Goal: Check status: Check status

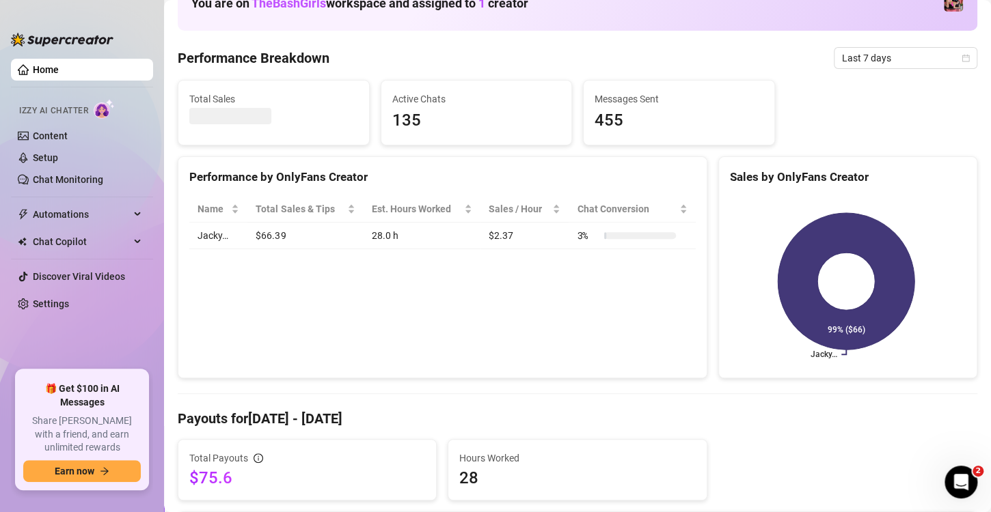
click at [687, 465] on div "Hours Worked 28" at bounding box center [577, 470] width 236 height 38
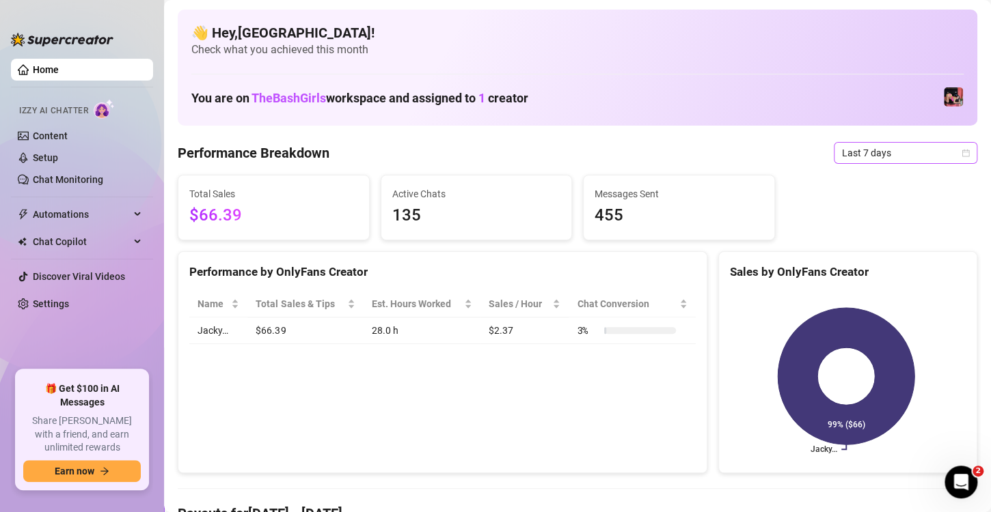
click at [961, 153] on icon "calendar" at bounding box center [965, 153] width 8 height 8
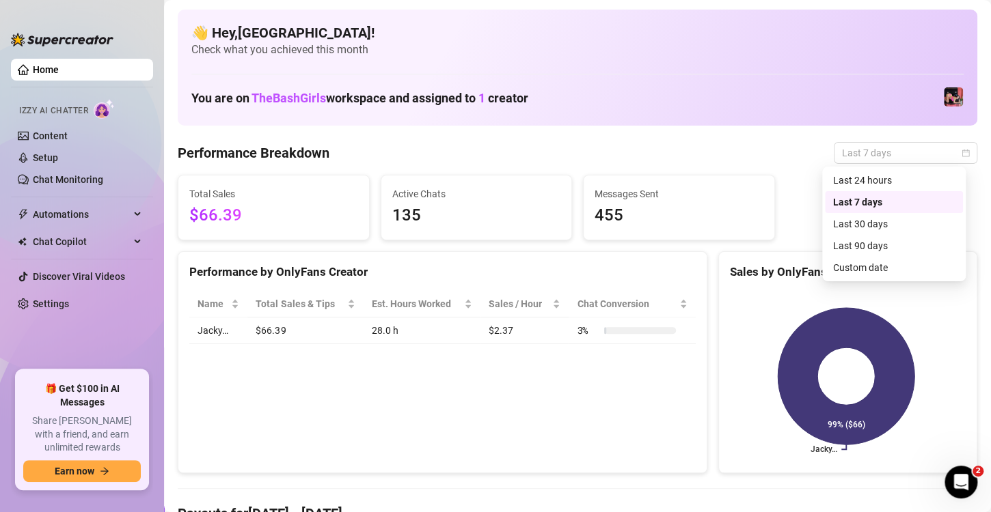
click at [883, 181] on div "Last 24 hours" at bounding box center [894, 180] width 122 height 15
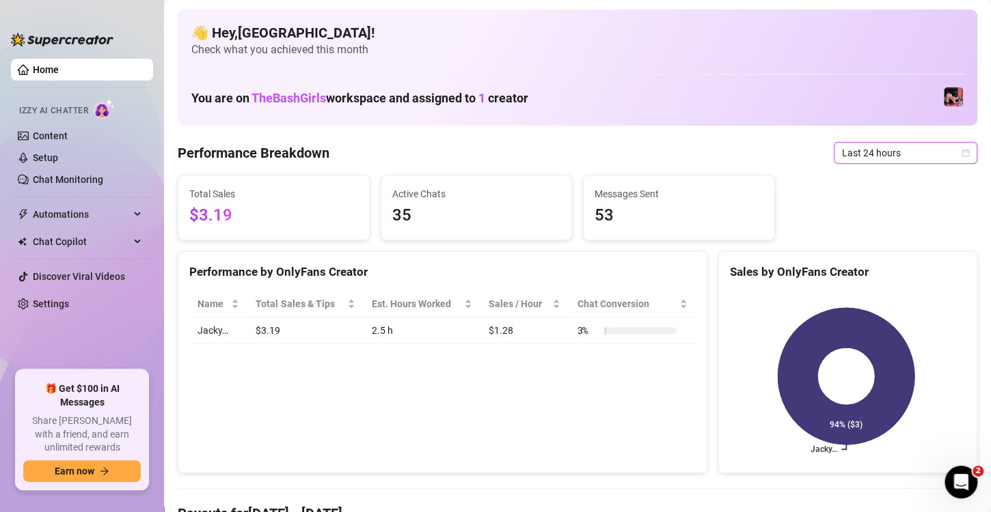
click at [961, 154] on icon "calendar" at bounding box center [965, 153] width 8 height 8
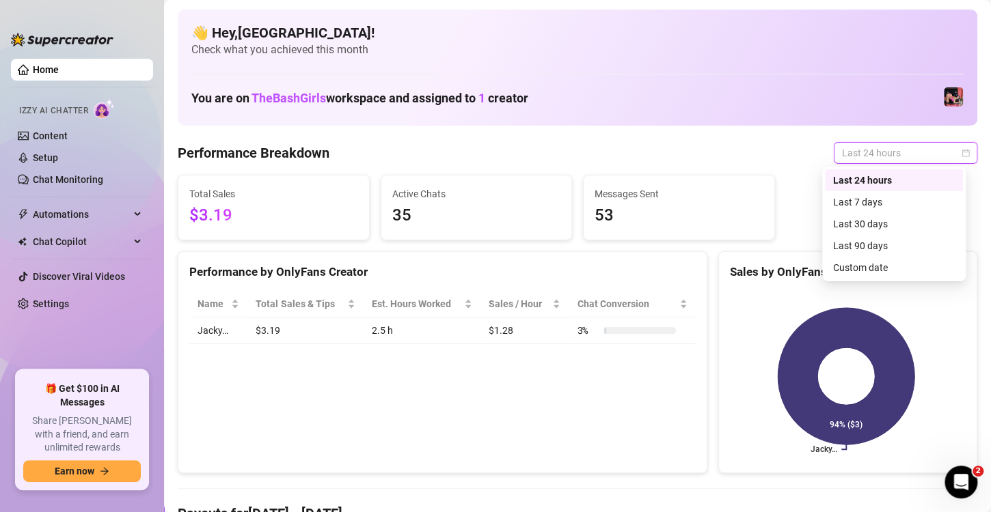
click at [887, 202] on div "Last 7 days" at bounding box center [894, 202] width 122 height 15
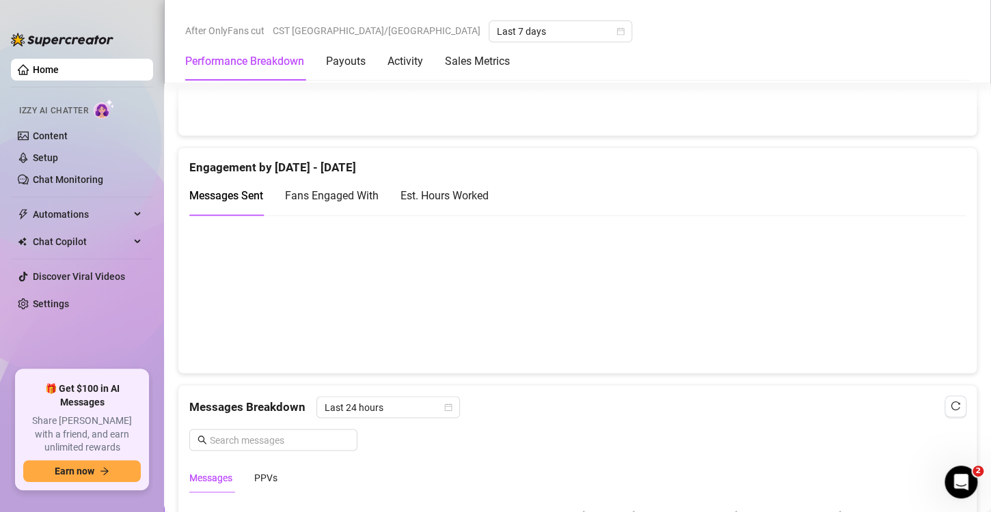
scroll to position [892, 0]
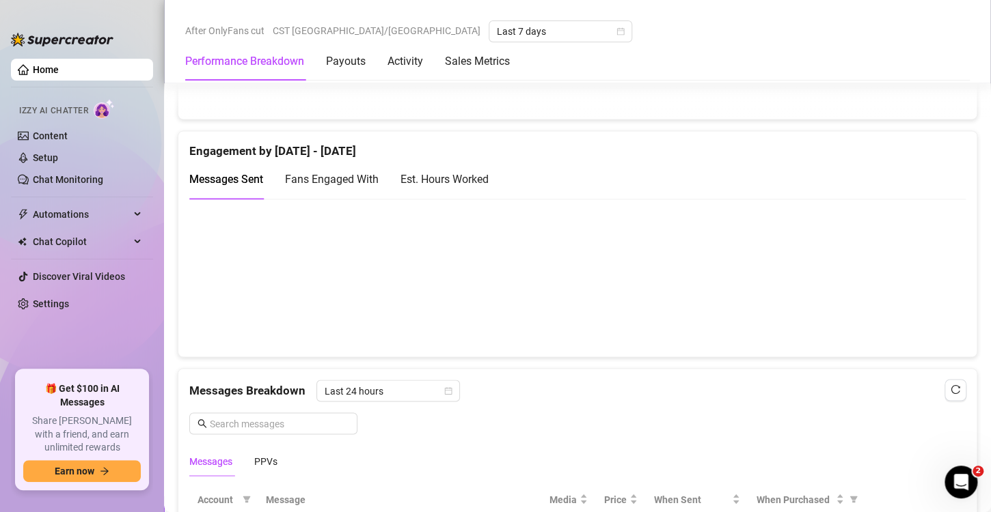
click at [631, 273] on canvas at bounding box center [571, 277] width 765 height 137
click at [454, 175] on div "Est. Hours Worked" at bounding box center [444, 179] width 88 height 17
click at [722, 314] on canvas at bounding box center [571, 277] width 765 height 137
click at [808, 312] on canvas at bounding box center [571, 277] width 765 height 137
click at [909, 316] on canvas at bounding box center [571, 277] width 765 height 137
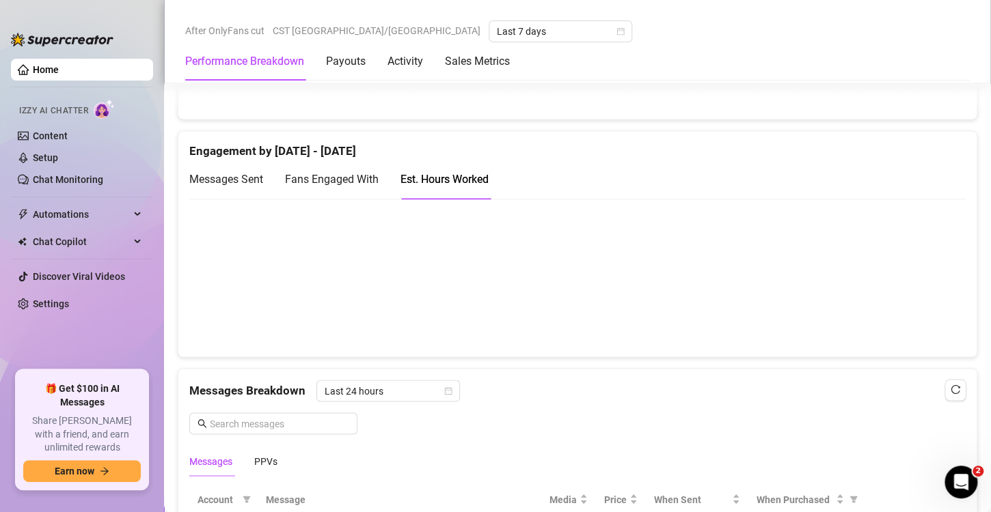
click at [525, 283] on canvas at bounding box center [571, 277] width 765 height 137
click at [432, 309] on canvas at bounding box center [571, 277] width 765 height 137
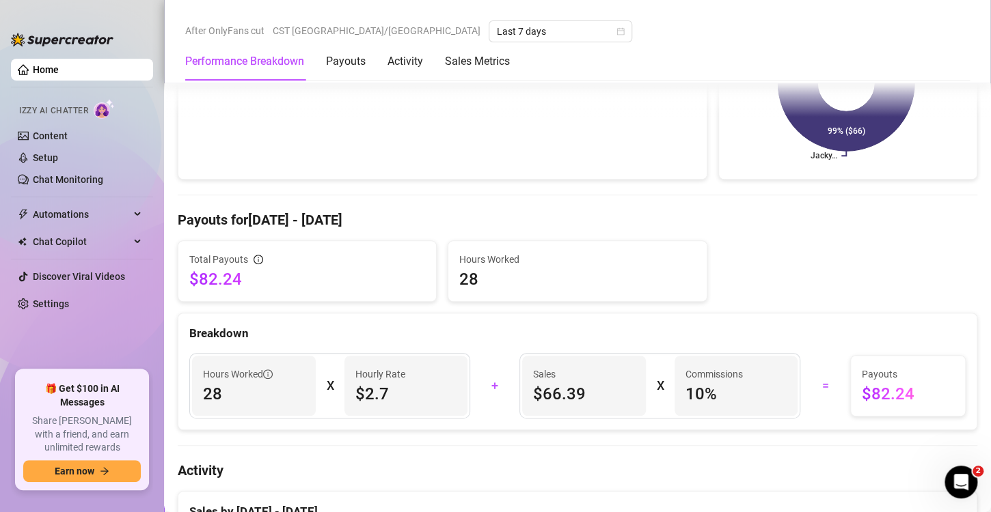
scroll to position [0, 0]
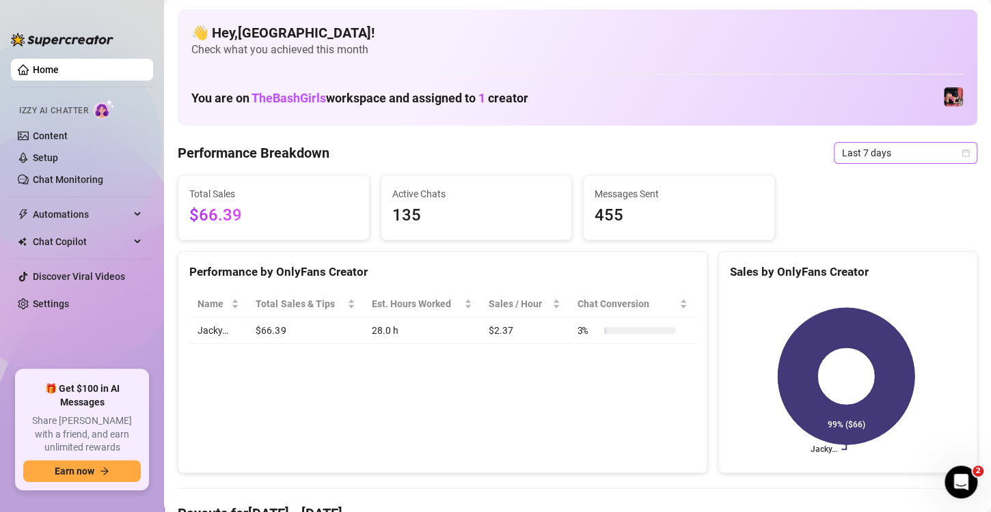
click at [942, 156] on span "Last 7 days" at bounding box center [905, 153] width 127 height 20
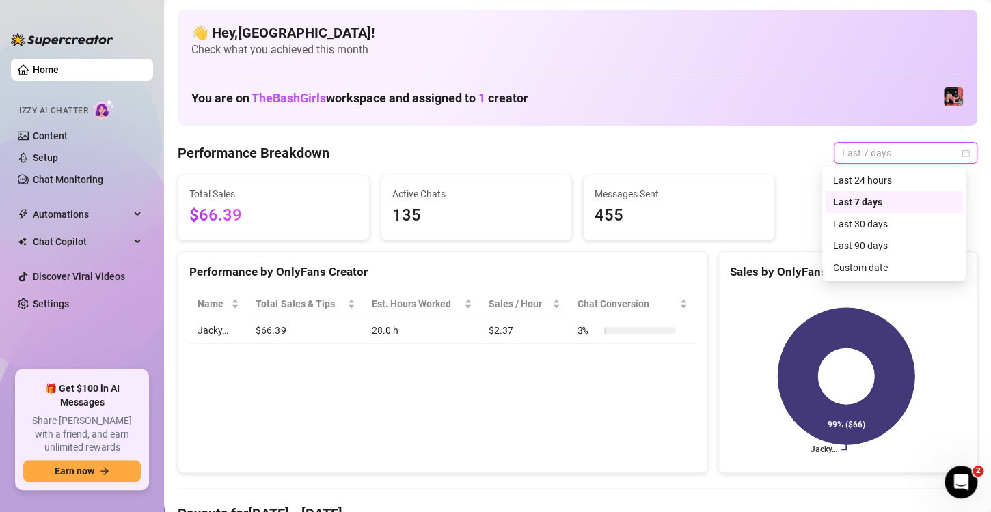
click at [905, 230] on div "Last 30 days" at bounding box center [894, 224] width 122 height 15
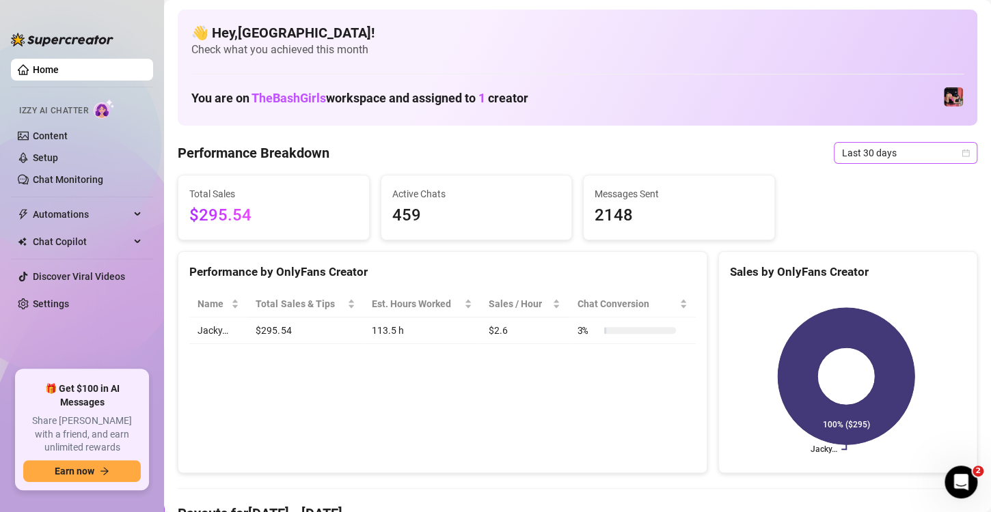
click at [953, 161] on span "Last 30 days" at bounding box center [905, 153] width 127 height 20
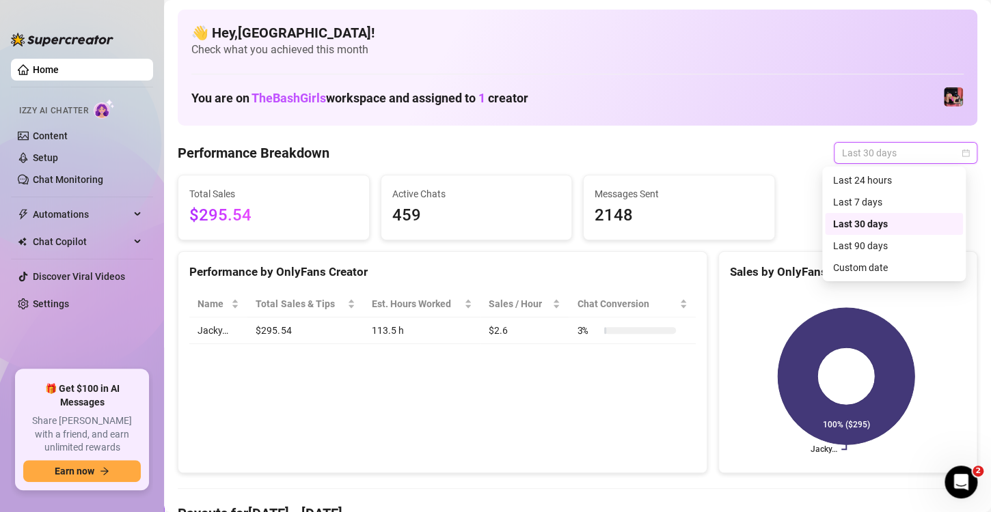
click at [961, 150] on icon "calendar" at bounding box center [965, 153] width 8 height 8
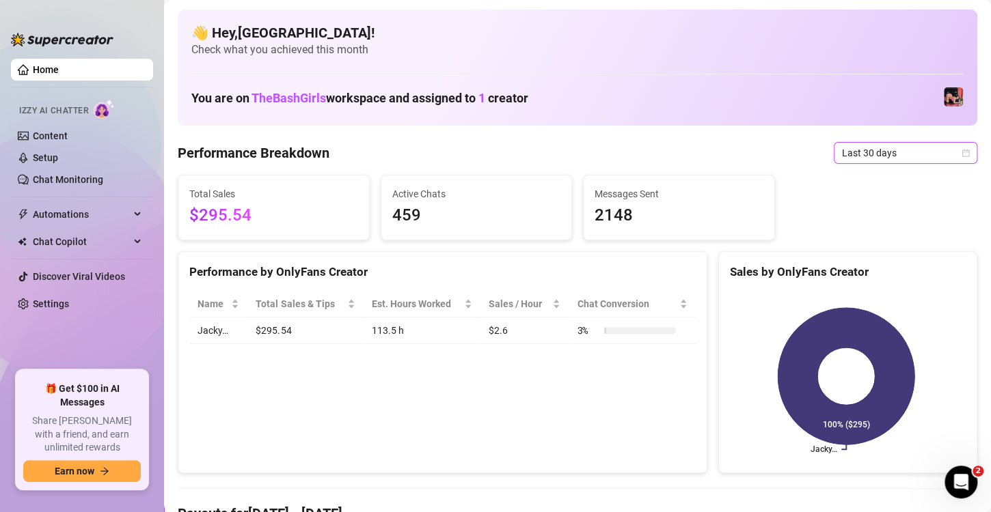
click at [961, 156] on icon "calendar" at bounding box center [965, 153] width 8 height 8
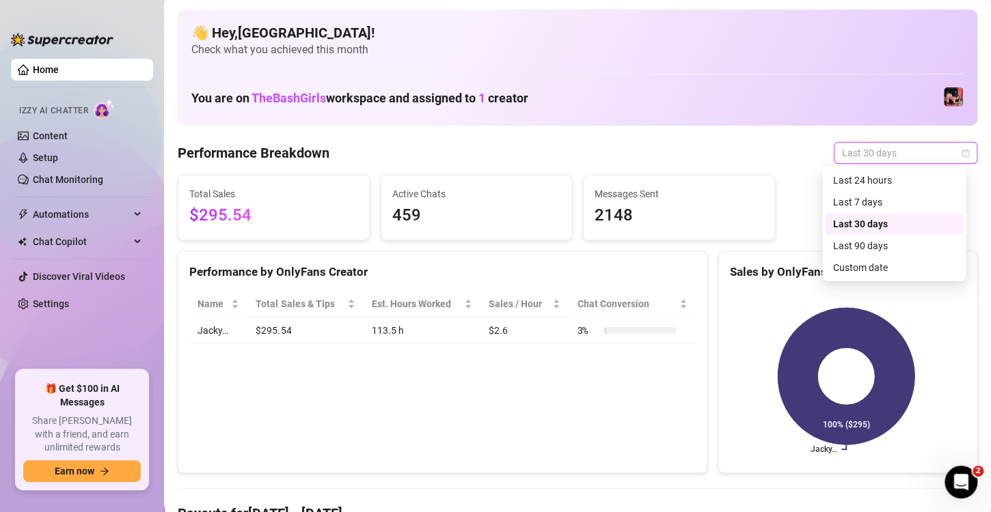
click at [961, 153] on icon "calendar" at bounding box center [965, 153] width 8 height 8
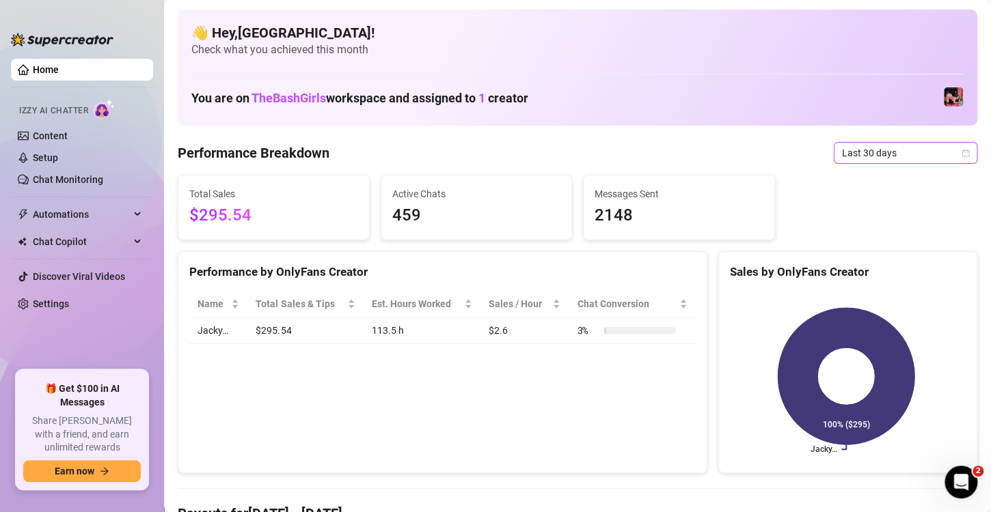
click at [961, 154] on icon "calendar" at bounding box center [965, 153] width 8 height 8
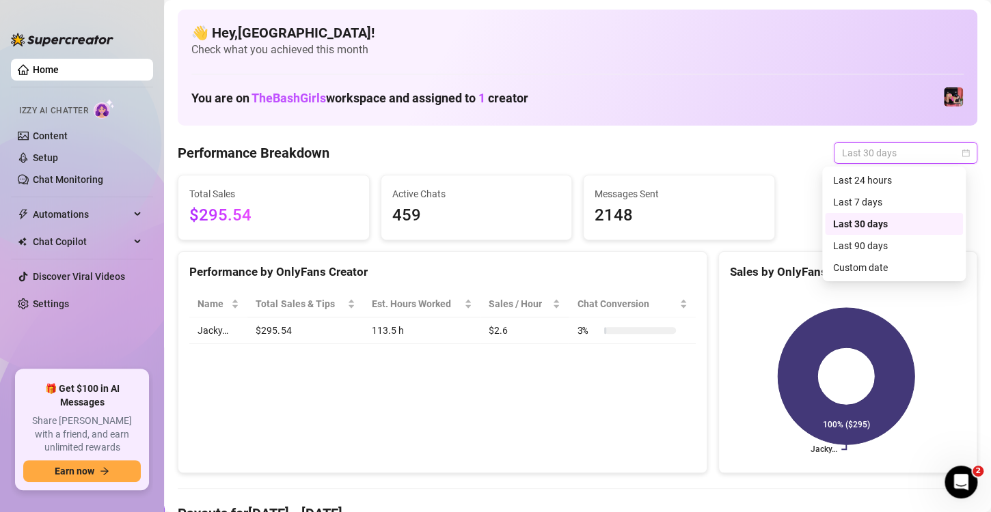
click at [886, 275] on div "Custom date" at bounding box center [894, 267] width 122 height 15
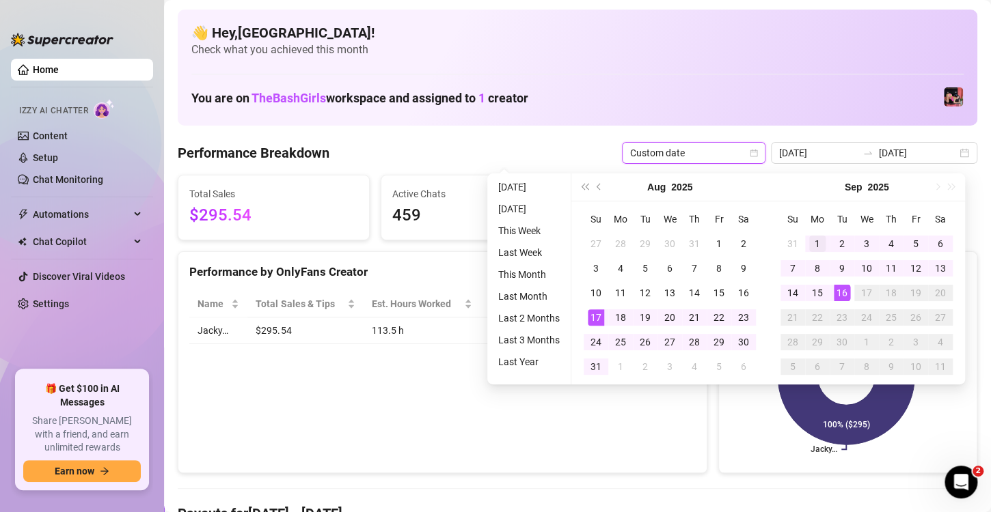
click at [820, 244] on div "1" at bounding box center [817, 244] width 16 height 16
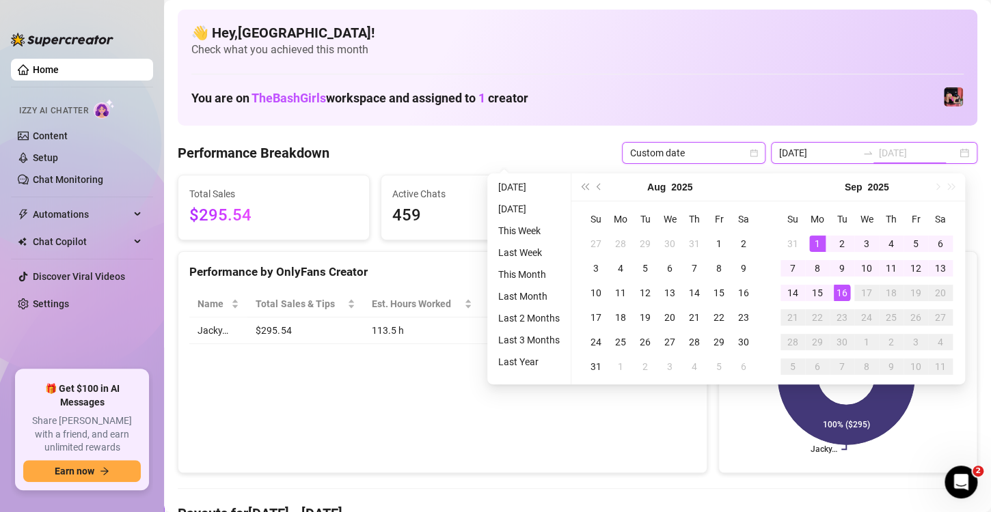
type input "[DATE]"
click at [831, 290] on td "16" at bounding box center [842, 293] width 25 height 25
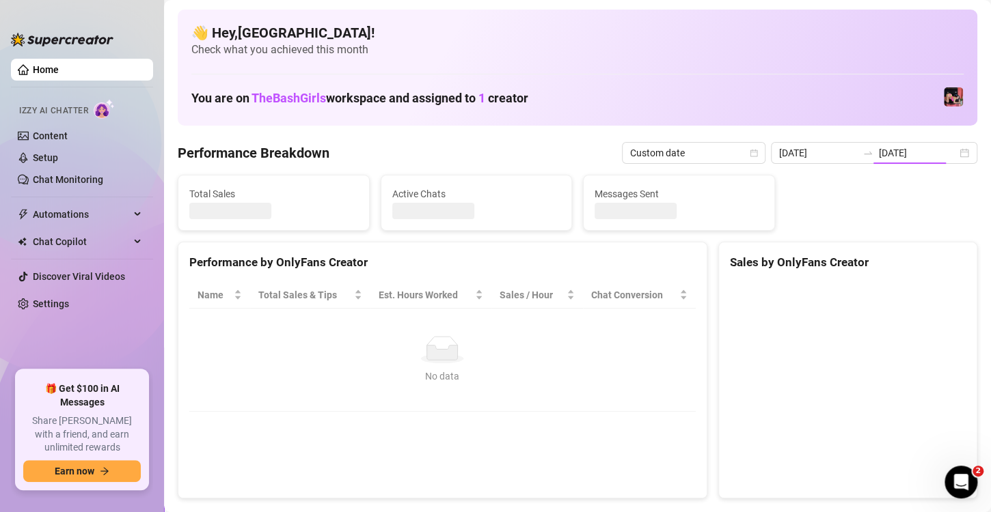
type input "[DATE]"
